Goal: Check status: Check status

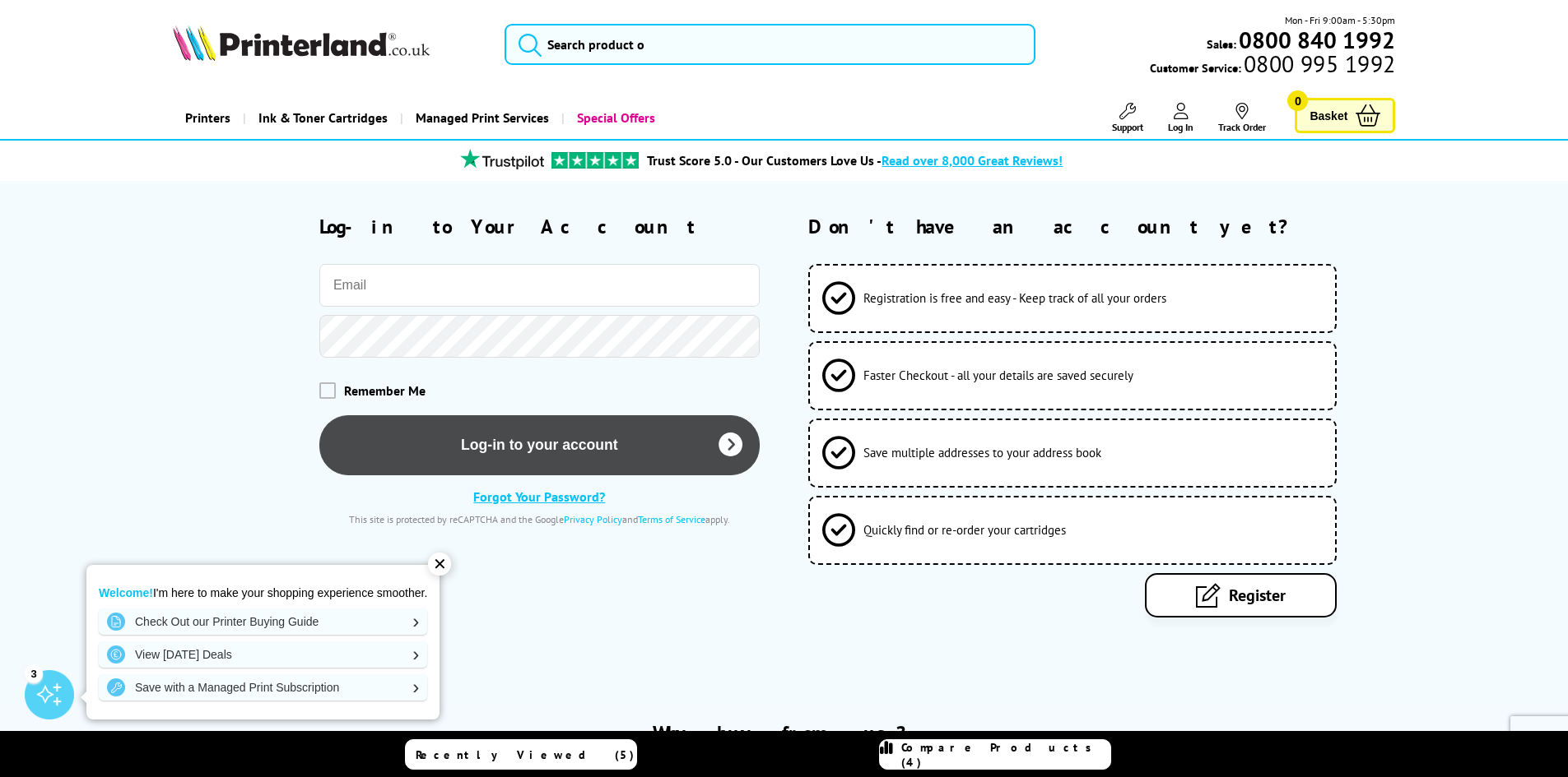
type input "info@cjroberts.co.uk"
click at [639, 430] on button "Log-in to your account" at bounding box center [539, 445] width 440 height 60
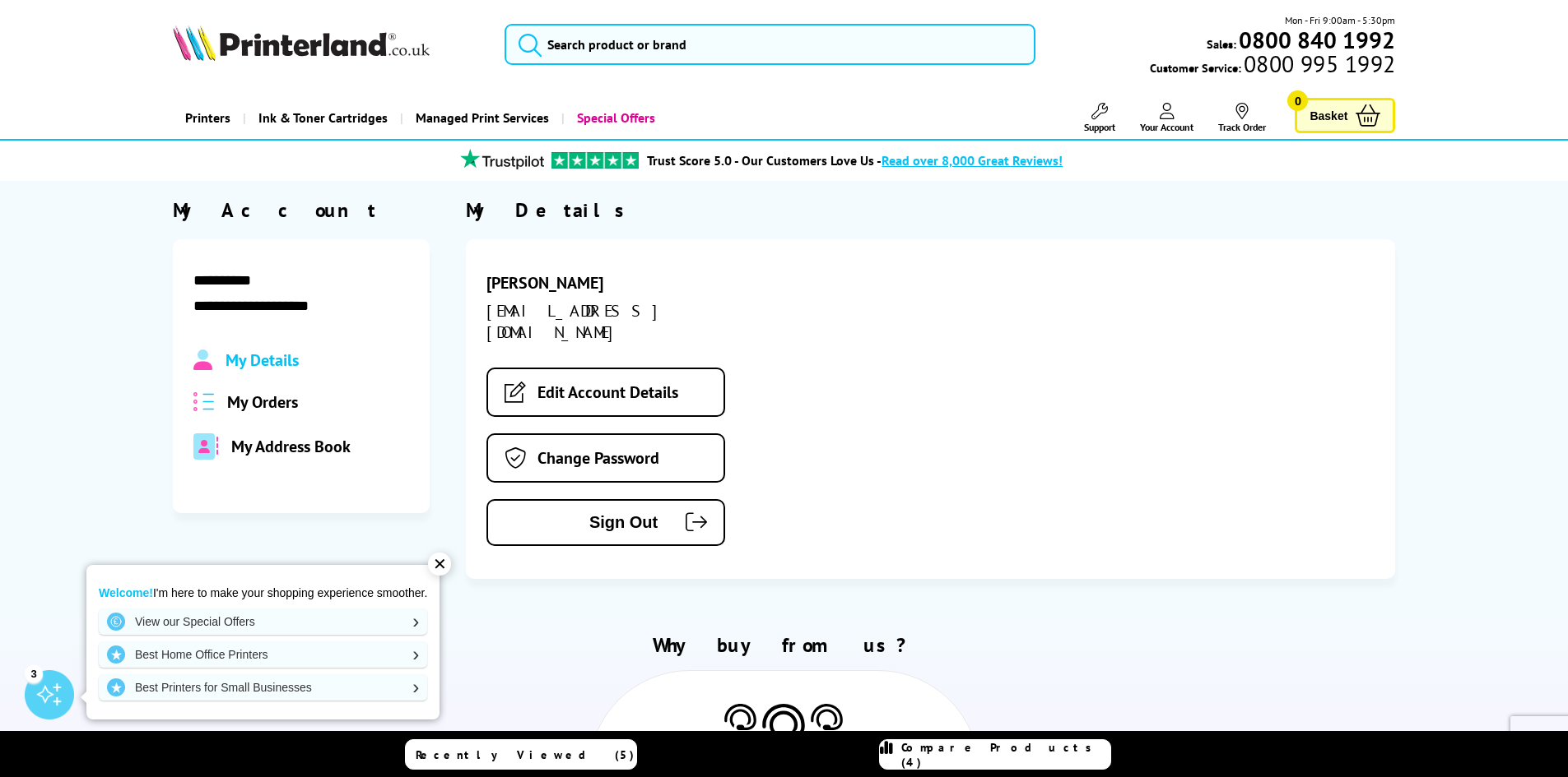
click at [274, 391] on span "My Orders" at bounding box center [263, 402] width 71 height 21
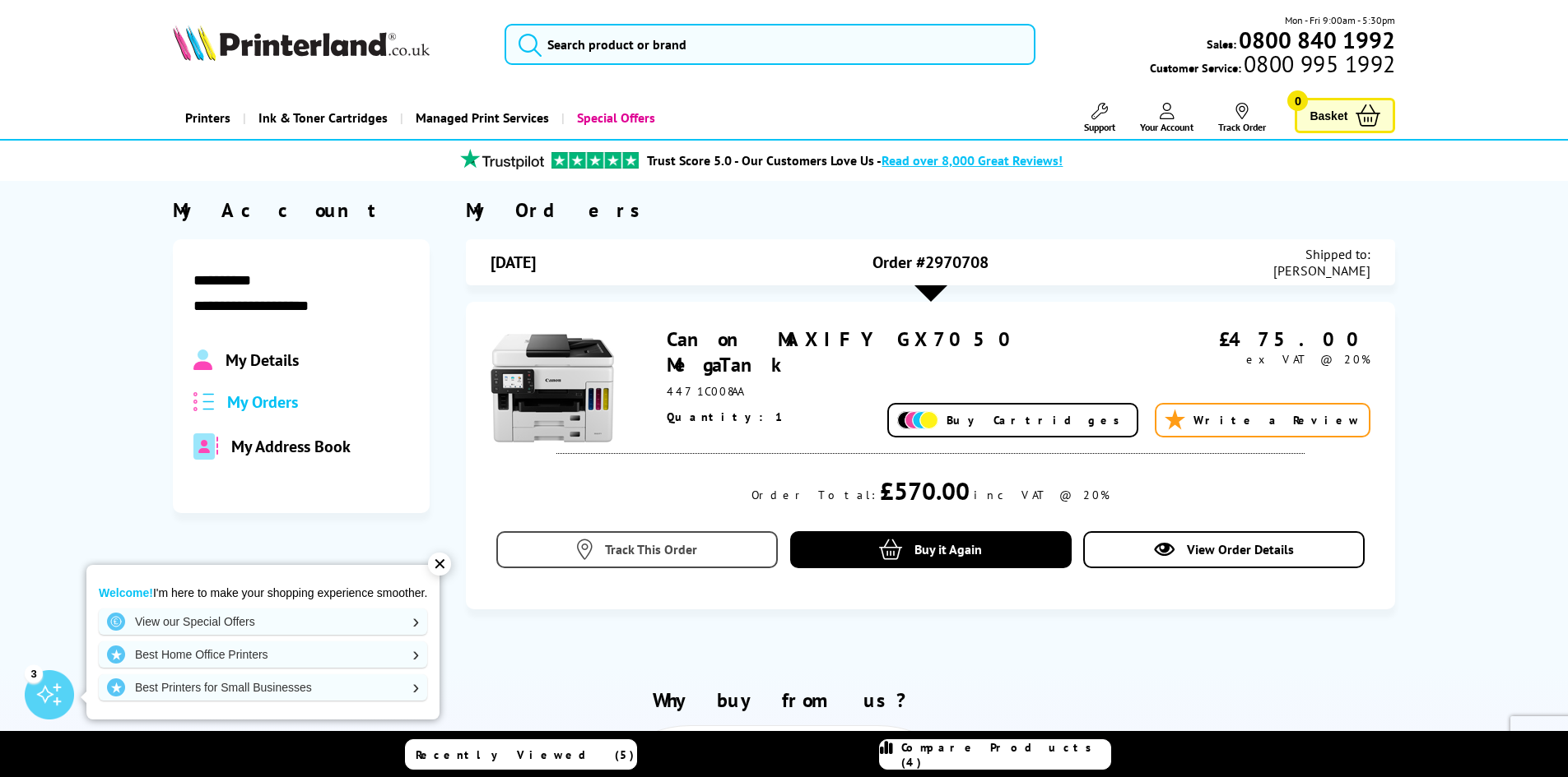
click at [600, 549] on link "Track This Order" at bounding box center [637, 549] width 282 height 37
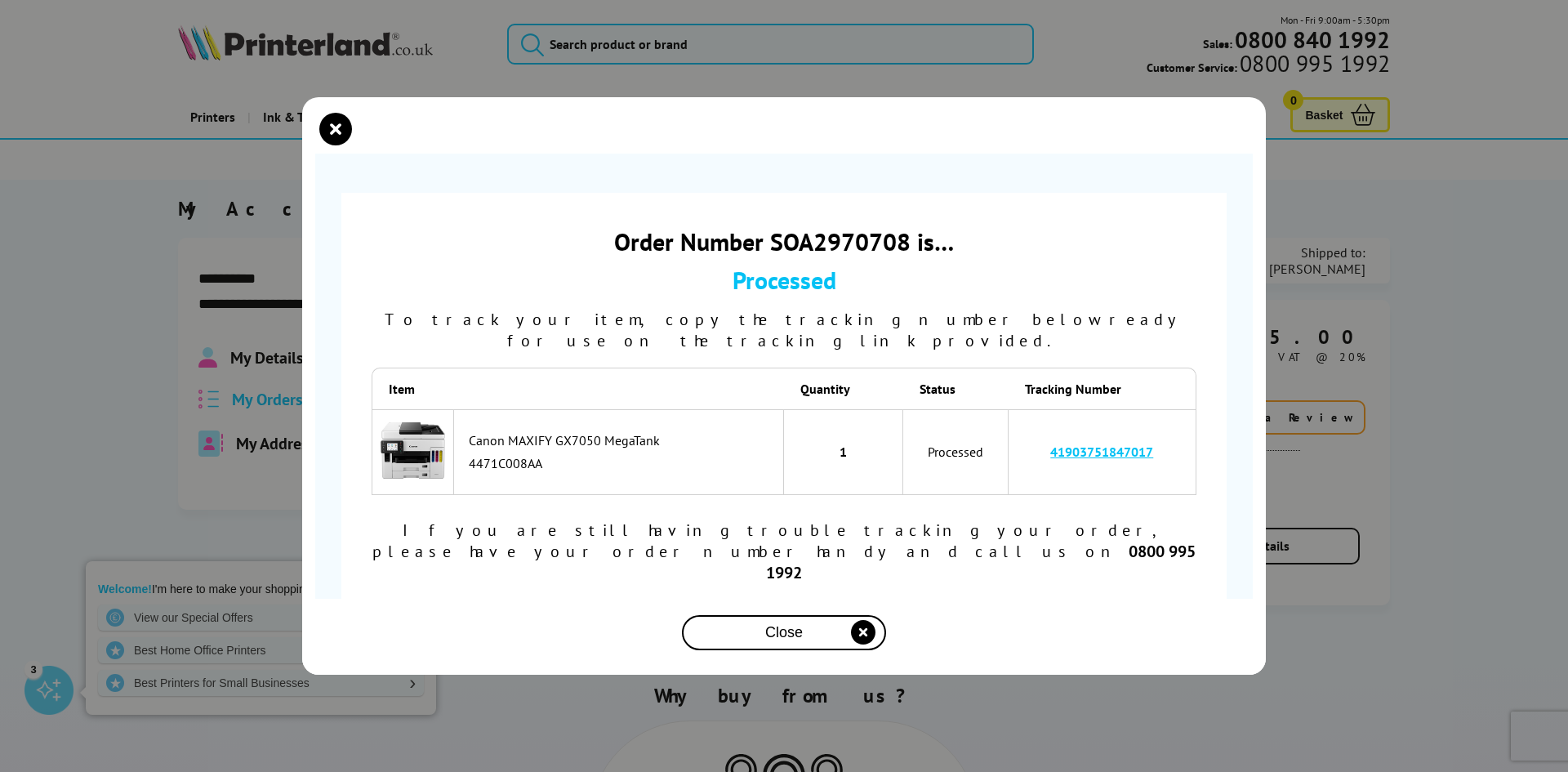
drag, startPoint x: 1159, startPoint y: 470, endPoint x: 1049, endPoint y: 478, distance: 110.3
click at [1049, 478] on td "41903751847017" at bounding box center [1102, 452] width 188 height 86
copy link "41903751847017"
click at [859, 620] on icon "close modal" at bounding box center [864, 633] width 25 height 25
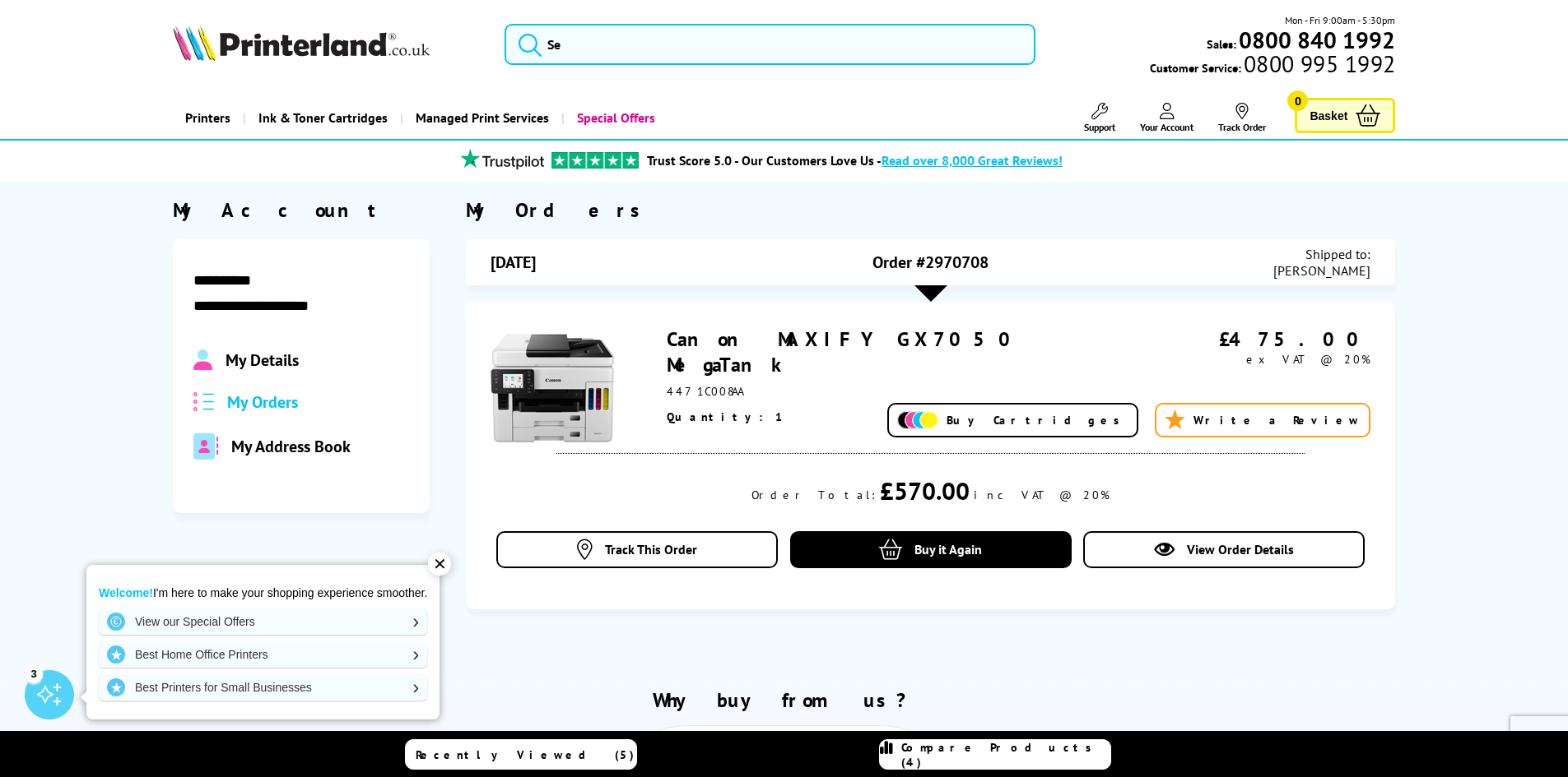
click at [1157, 126] on span "Your Account" at bounding box center [1166, 126] width 54 height 12
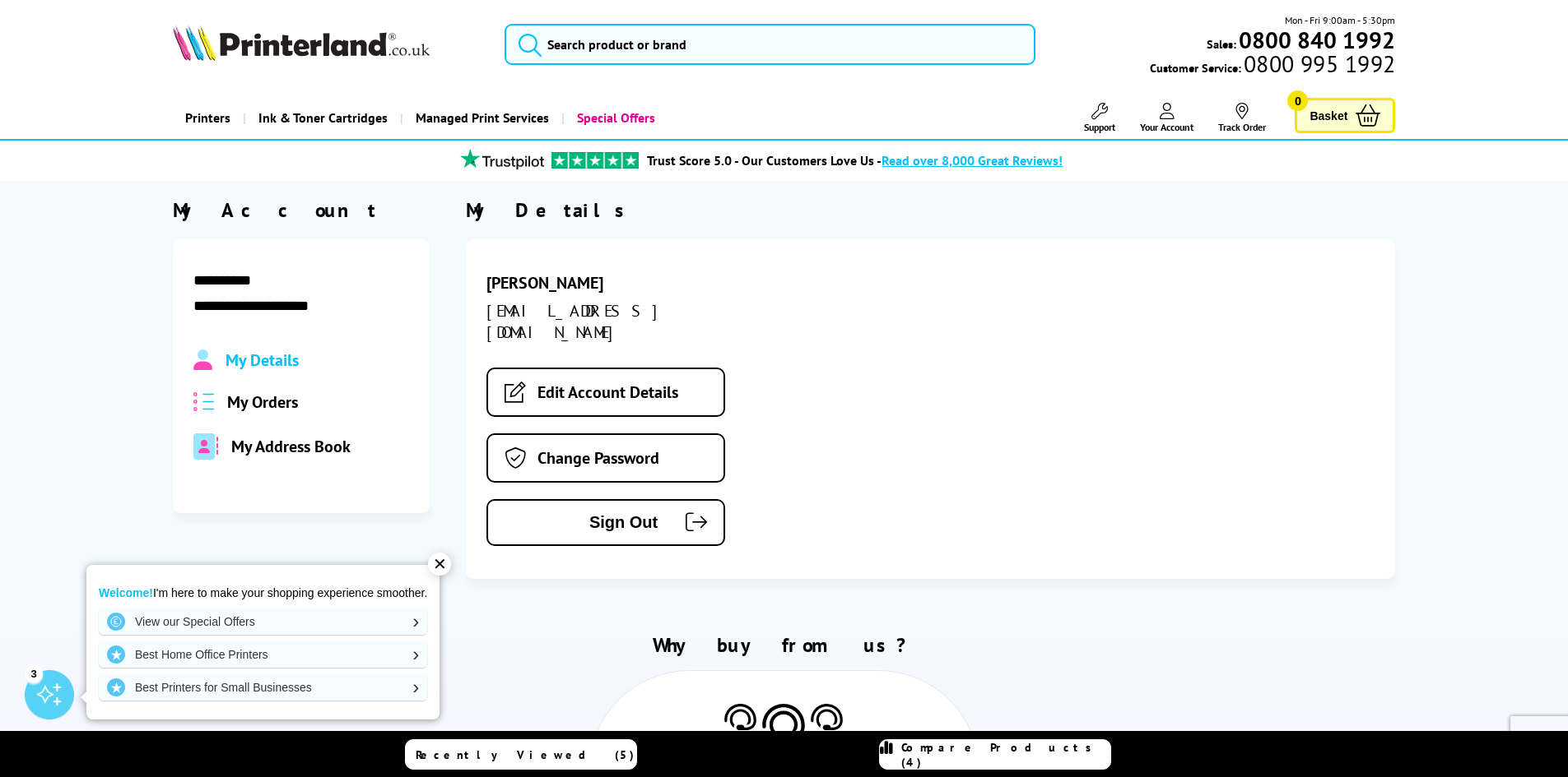
click at [443, 566] on div "✕" at bounding box center [440, 564] width 23 height 23
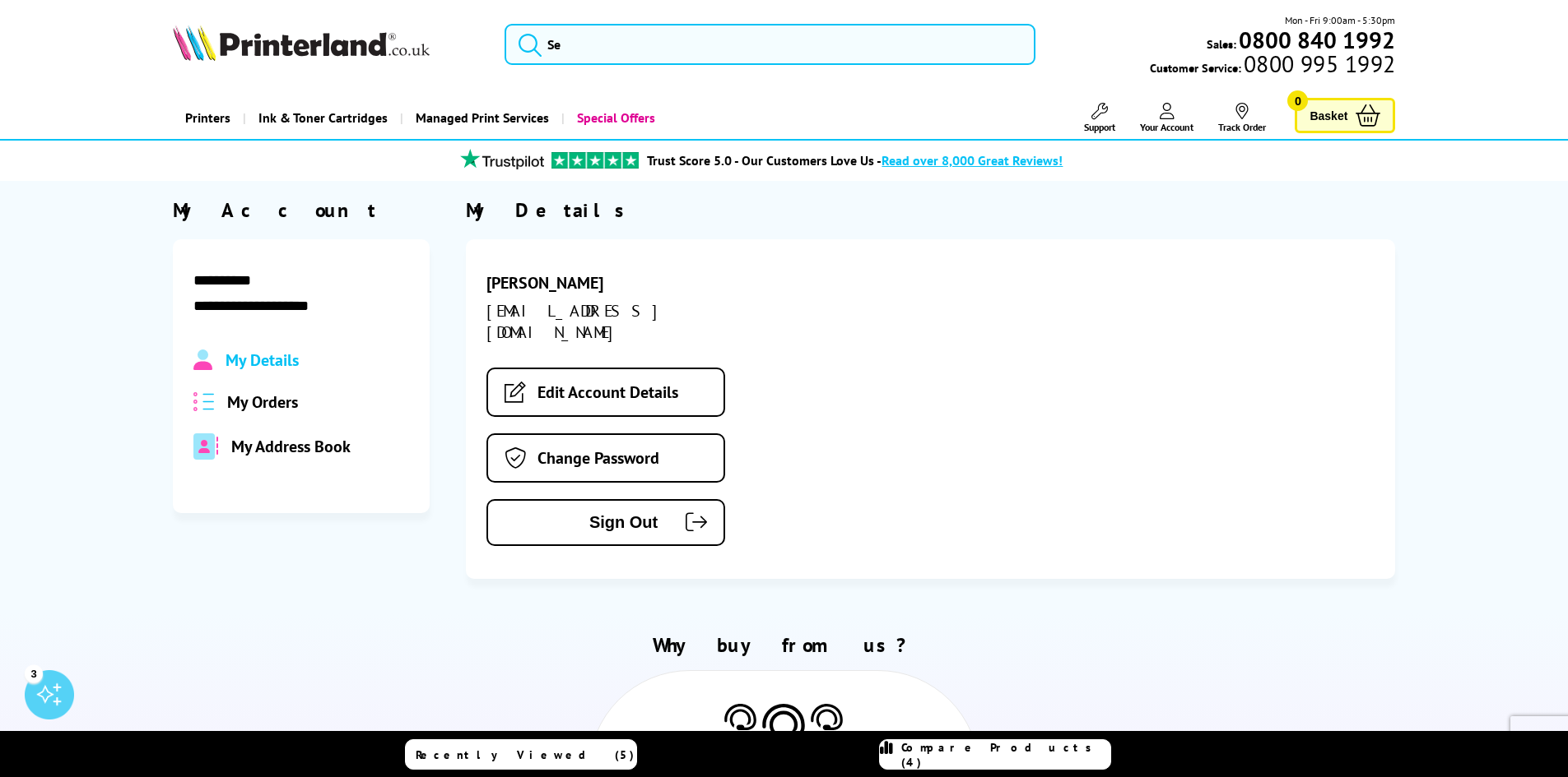
click at [1153, 121] on span "Your Account" at bounding box center [1166, 126] width 54 height 12
click at [622, 500] on button "Sign Out" at bounding box center [606, 523] width 239 height 47
